Goal: Find contact information: Find contact information

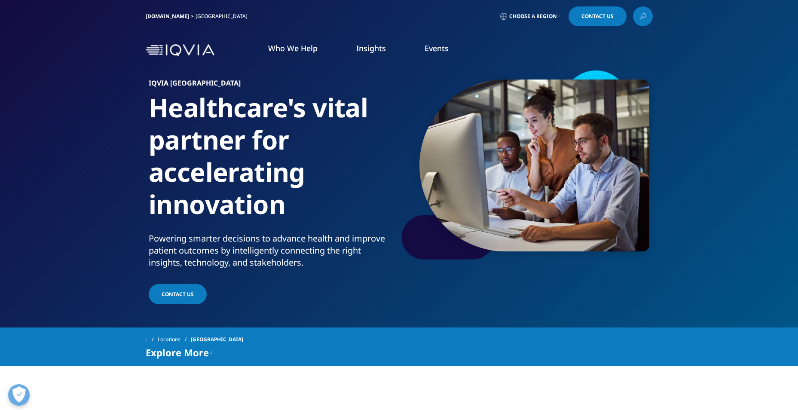
click at [183, 295] on span "Contact Us" at bounding box center [178, 293] width 32 height 7
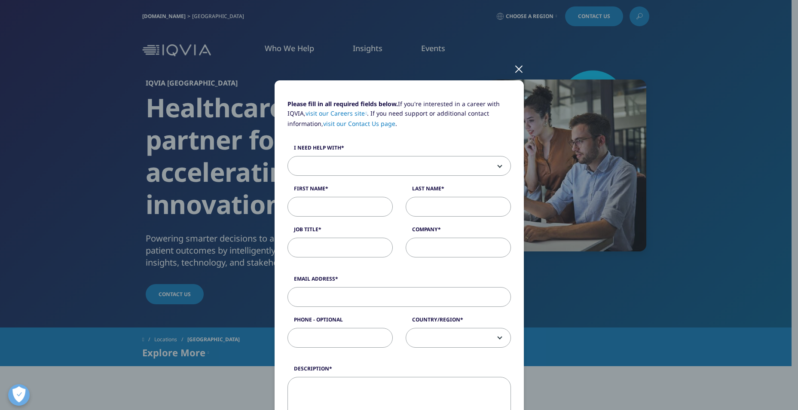
click at [593, 10] on div "Please fill in all required fields below. If you're interested in a career with…" at bounding box center [399, 357] width 507 height 714
click at [515, 68] on div at bounding box center [519, 69] width 10 height 24
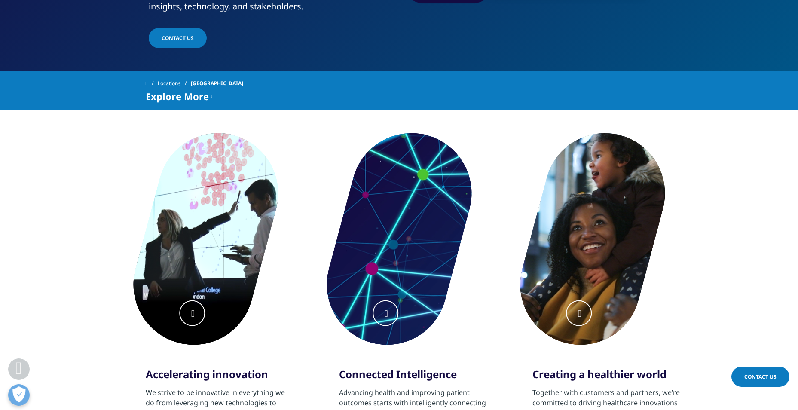
scroll to position [302, 0]
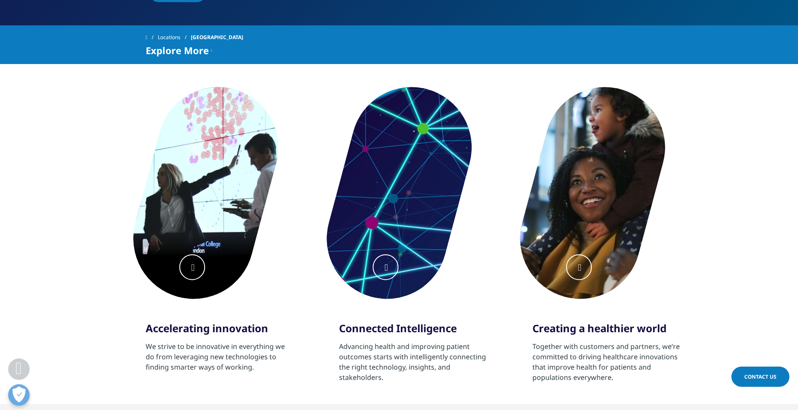
click at [760, 375] on span "Contact Us" at bounding box center [760, 376] width 32 height 7
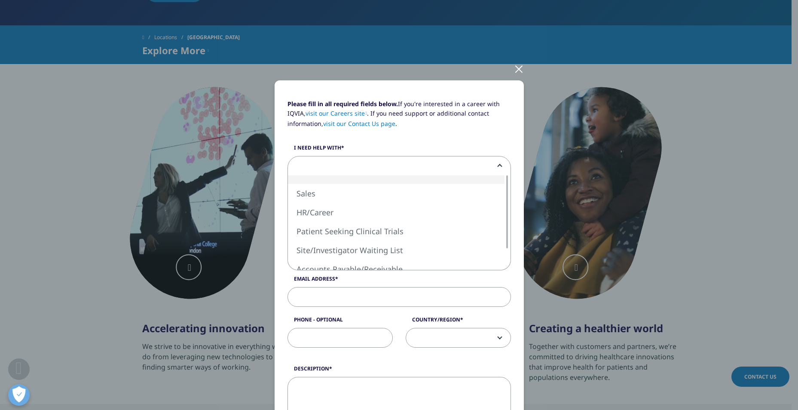
click at [460, 169] on span at bounding box center [399, 166] width 223 height 20
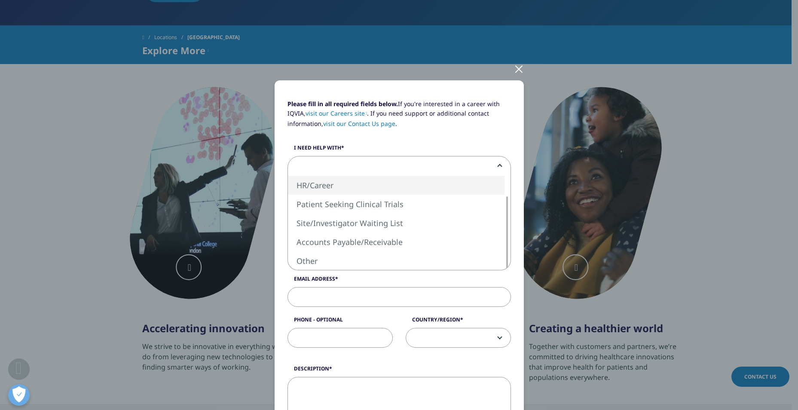
click at [514, 69] on div at bounding box center [519, 69] width 10 height 24
